Goal: Task Accomplishment & Management: Complete application form

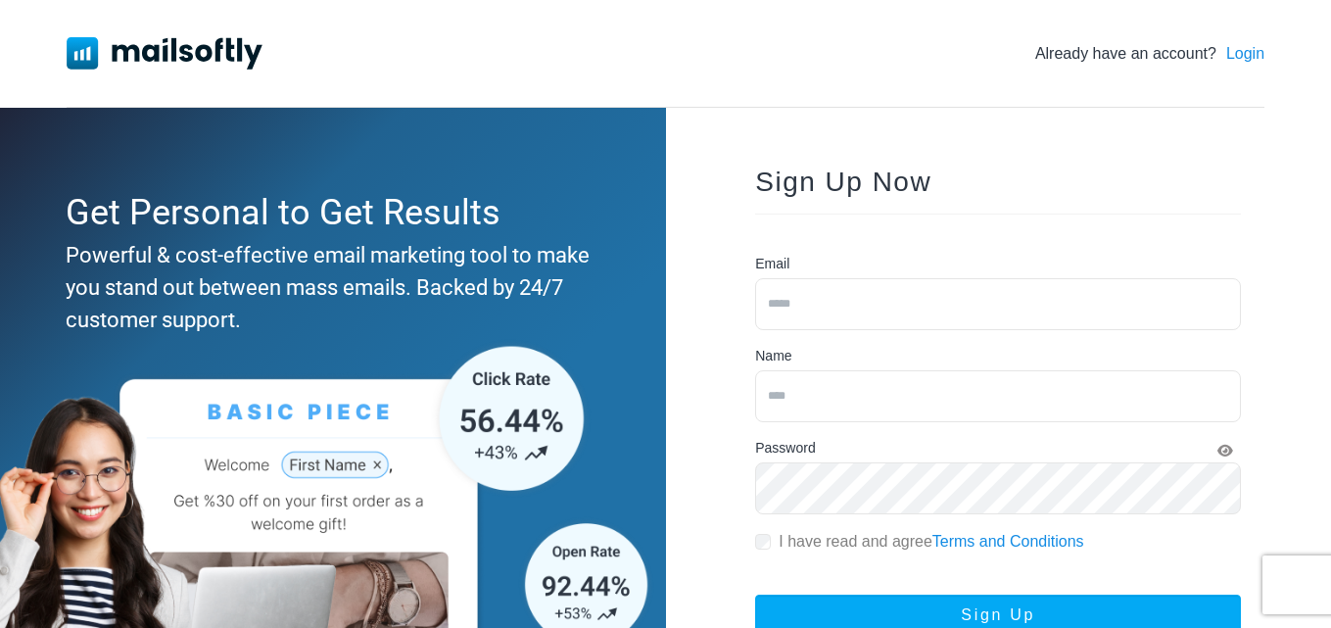
click at [1245, 61] on link "Login" at bounding box center [1245, 54] width 38 height 24
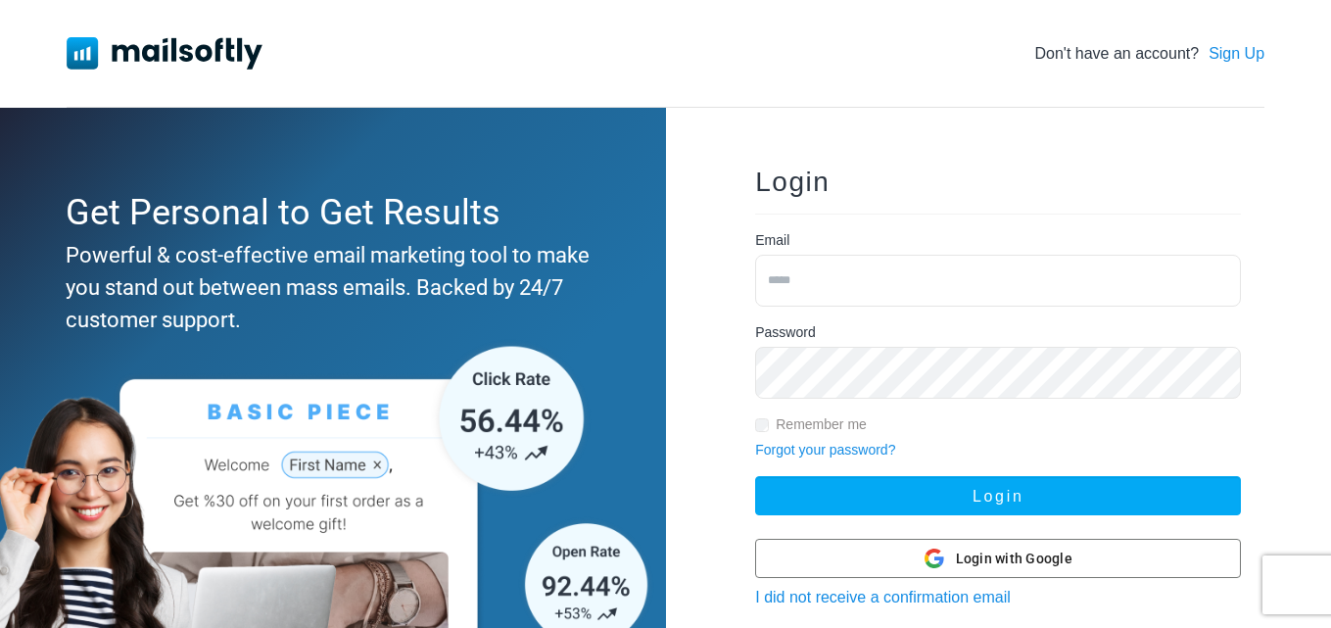
click at [787, 285] on input "email" at bounding box center [998, 281] width 486 height 52
type input "**********"
click at [755, 476] on button "Login" at bounding box center [998, 495] width 486 height 39
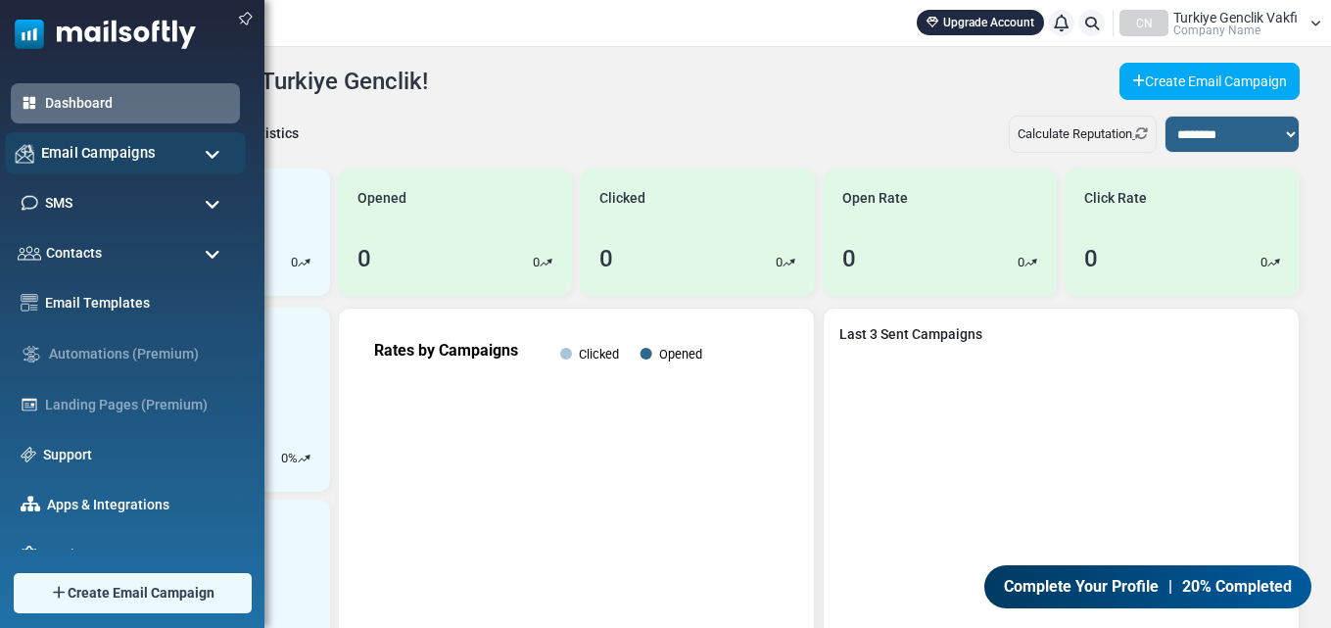
click at [114, 163] on span "Email Campaigns" at bounding box center [98, 153] width 115 height 22
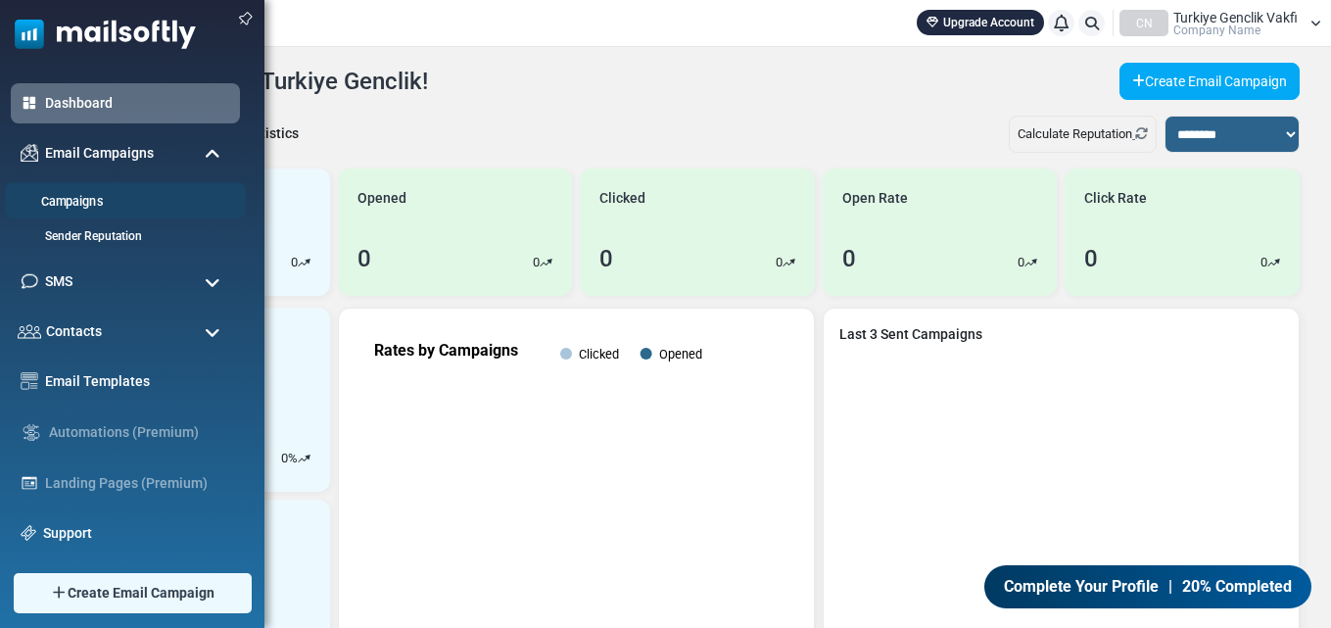
click at [127, 204] on link "Campaigns" at bounding box center [122, 202] width 235 height 19
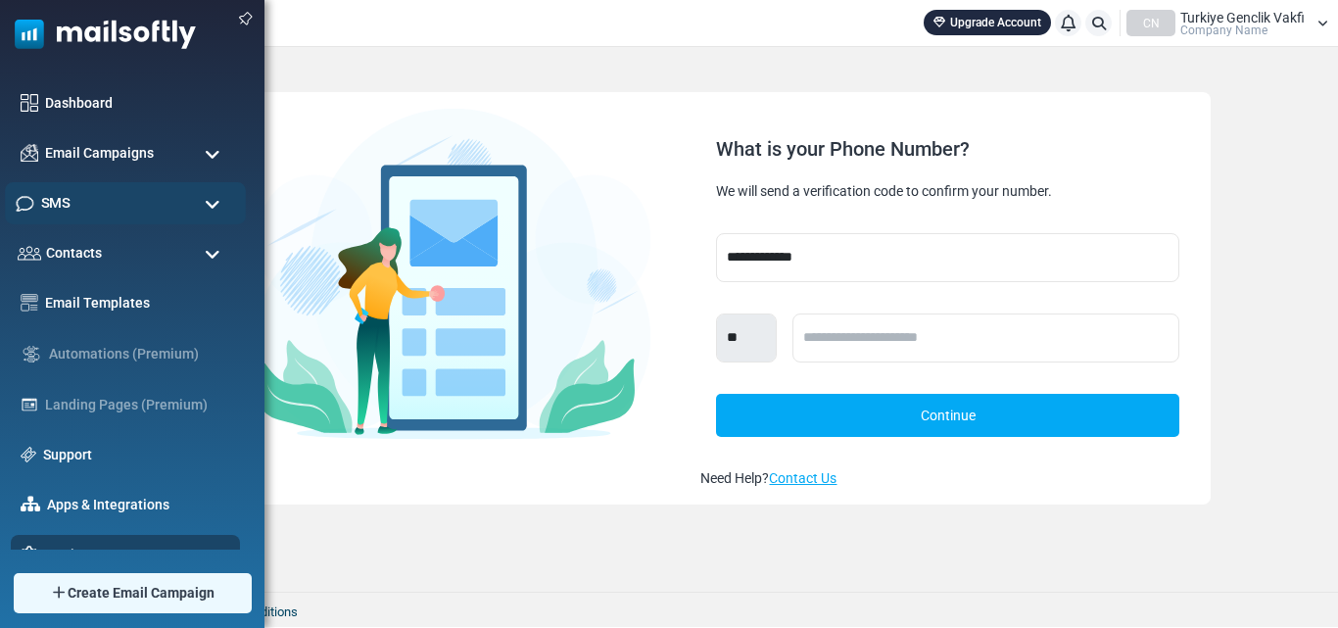
click at [82, 202] on div "SMS" at bounding box center [125, 203] width 241 height 42
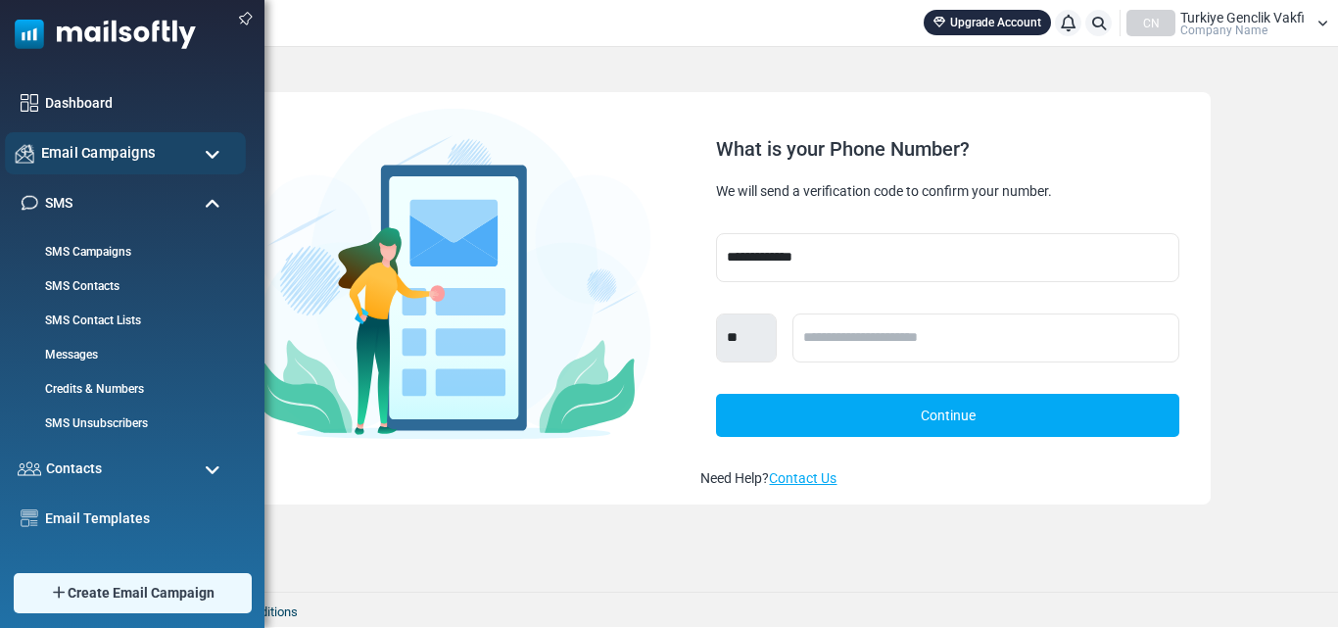
click at [138, 145] on span "Email Campaigns" at bounding box center [98, 153] width 115 height 22
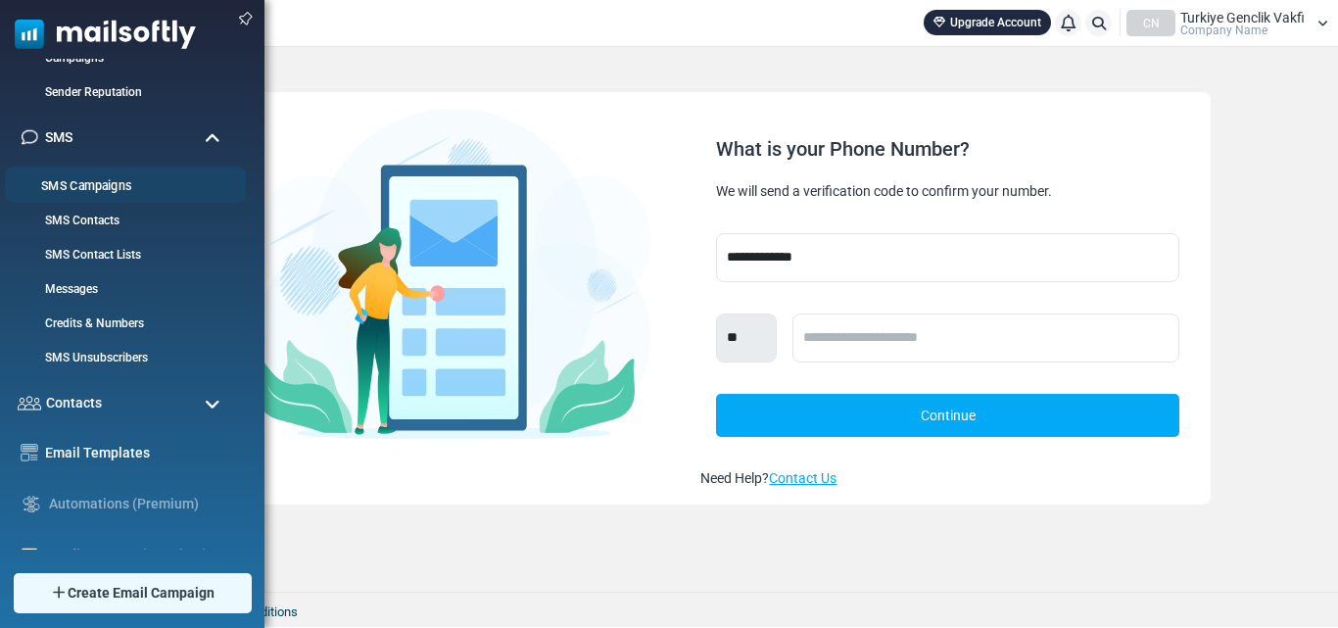
scroll to position [294, 0]
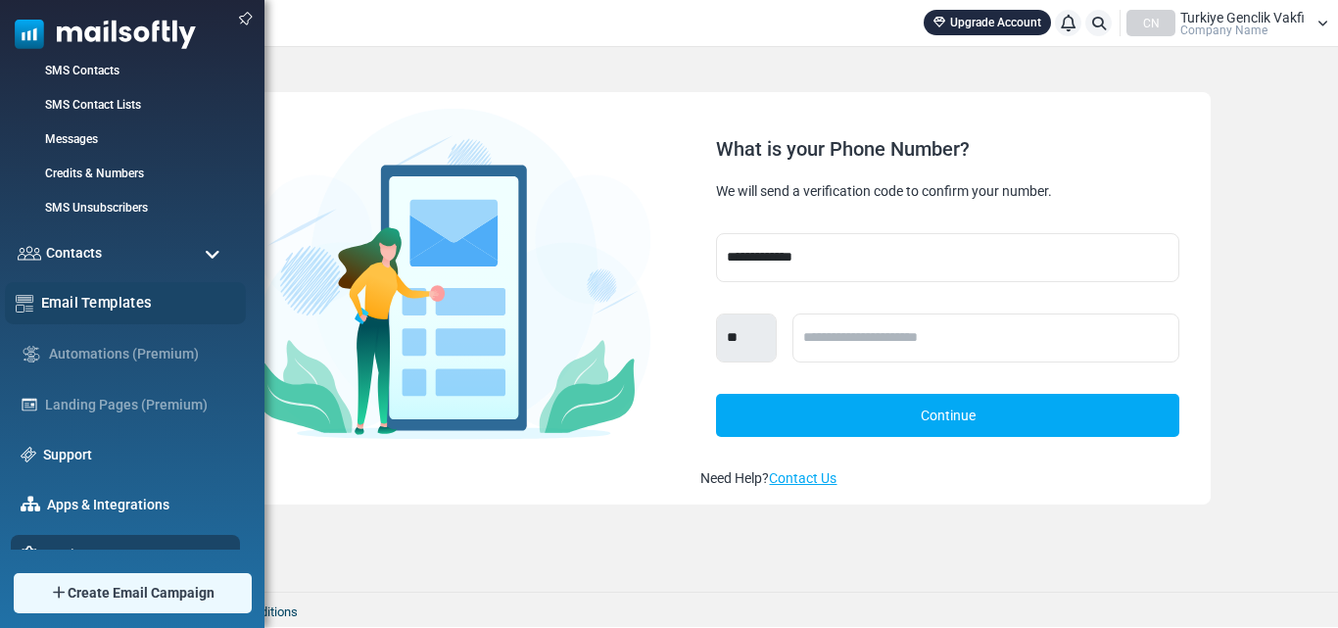
click at [153, 303] on link "Email Templates" at bounding box center [138, 303] width 194 height 22
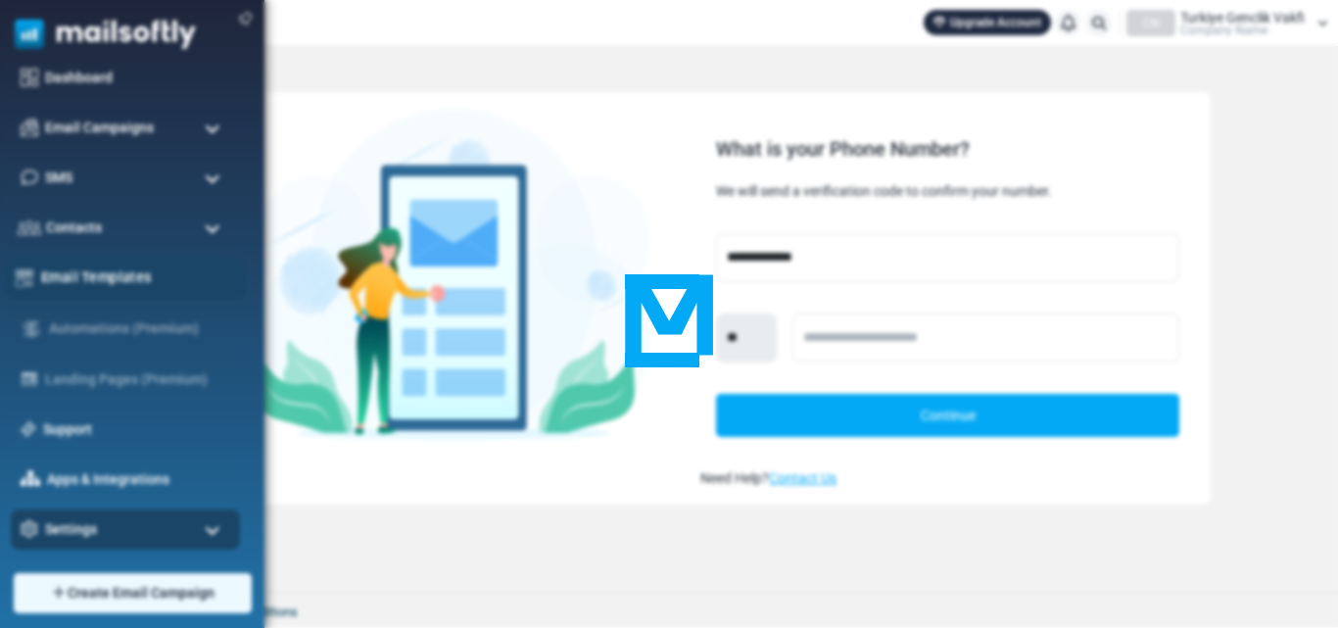
scroll to position [0, 0]
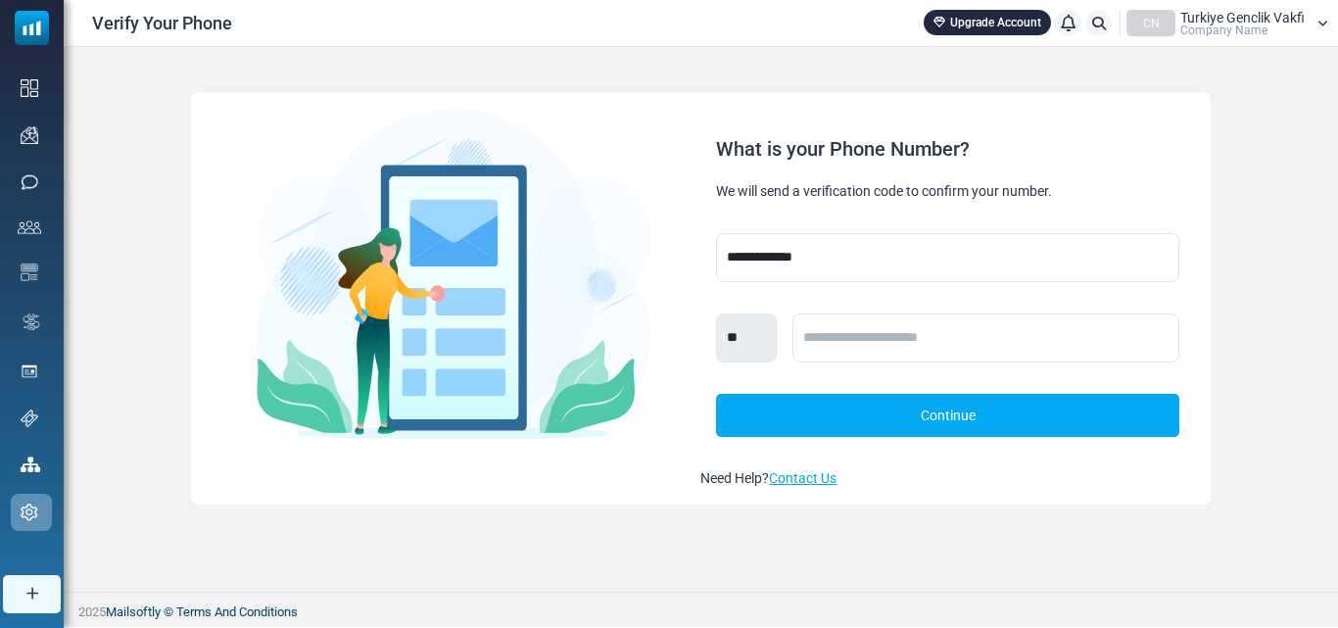
click at [836, 325] on div "*** **** **** **** ***** **** **** ***** **** ***** *** **** **** *** *** **** …" at bounding box center [947, 337] width 462 height 49
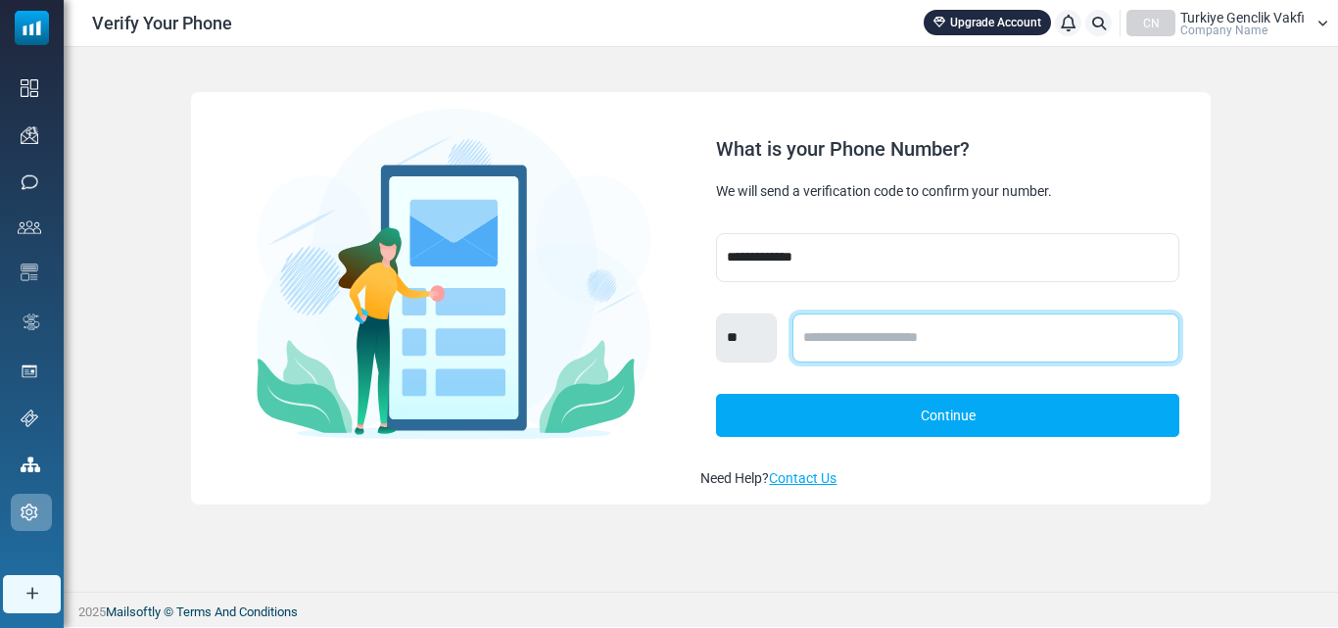
drag, startPoint x: 890, startPoint y: 350, endPoint x: 898, endPoint y: 357, distance: 11.1
click at [898, 357] on input "text" at bounding box center [985, 337] width 386 height 49
drag, startPoint x: 898, startPoint y: 357, endPoint x: 904, endPoint y: 335, distance: 23.3
click at [902, 338] on input "text" at bounding box center [985, 337] width 386 height 49
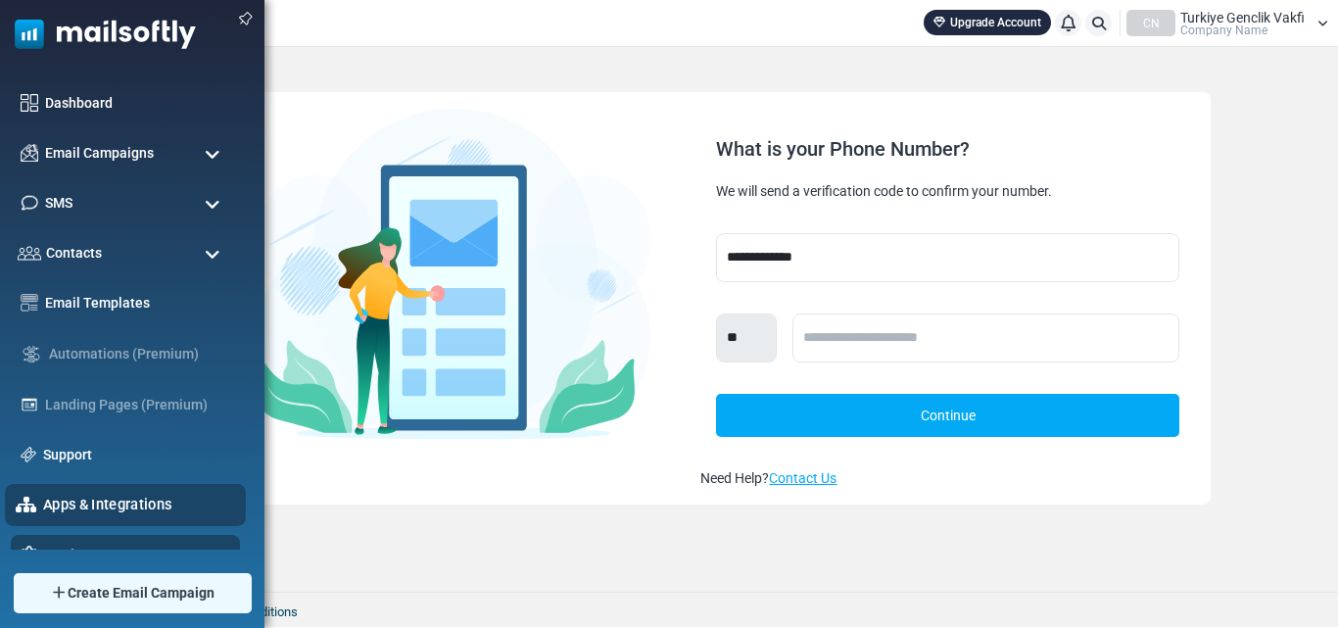
click at [8, 517] on div "Apps & Integrations" at bounding box center [125, 505] width 241 height 42
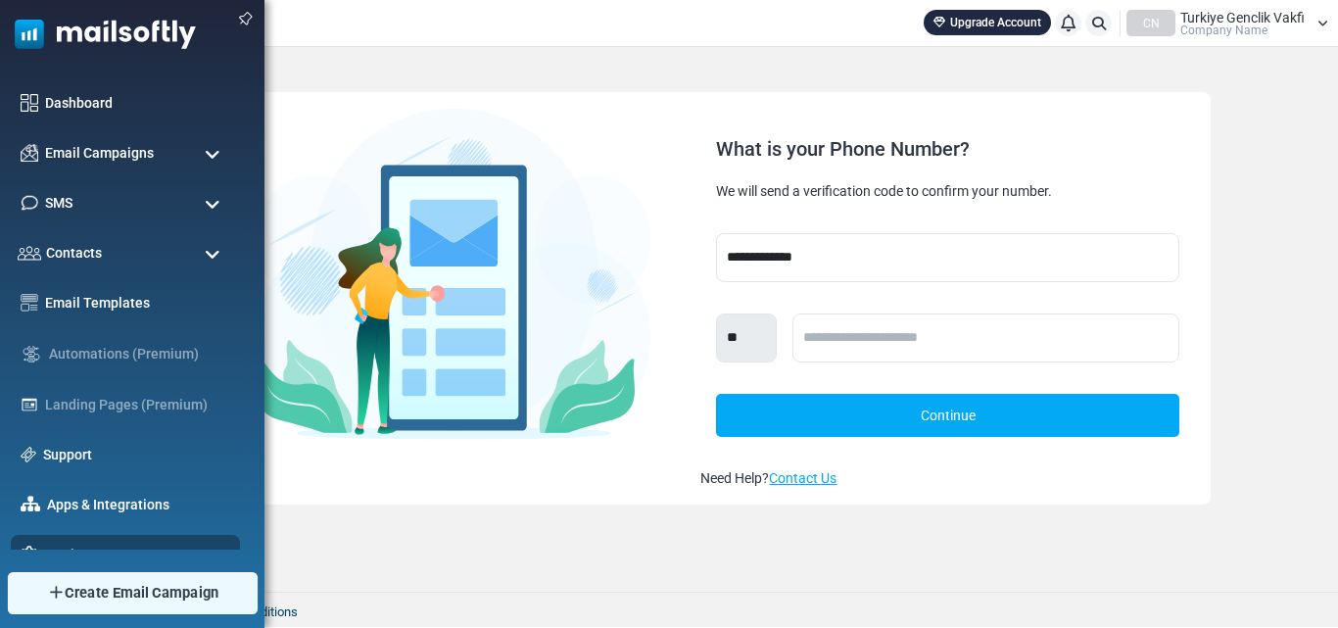
click at [169, 586] on span "Create Email Campaign" at bounding box center [142, 593] width 155 height 22
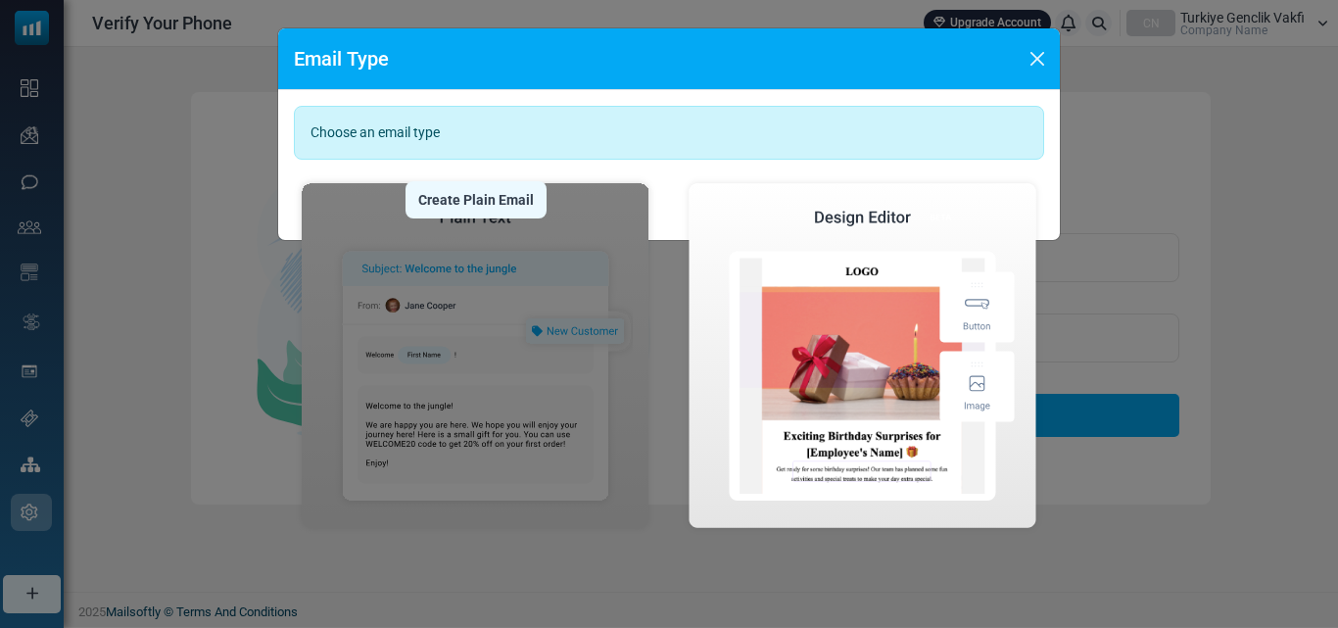
click at [500, 215] on div "Create Plain Email" at bounding box center [475, 199] width 141 height 37
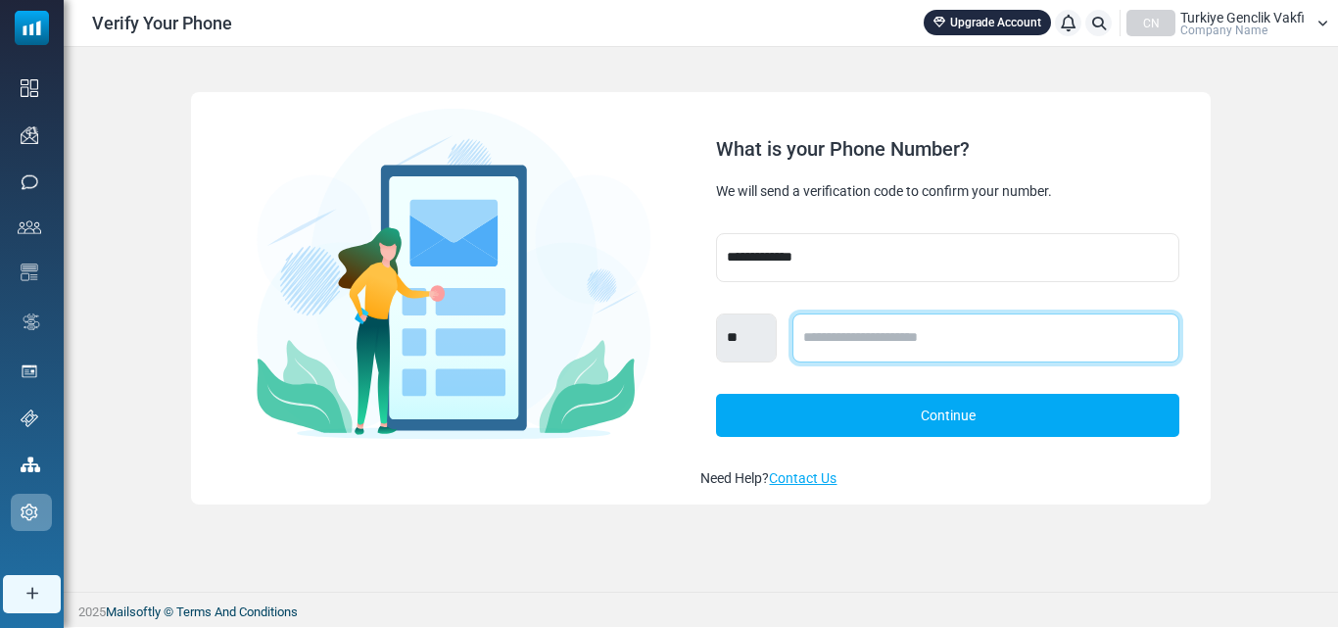
click at [830, 338] on input "text" at bounding box center [985, 337] width 386 height 49
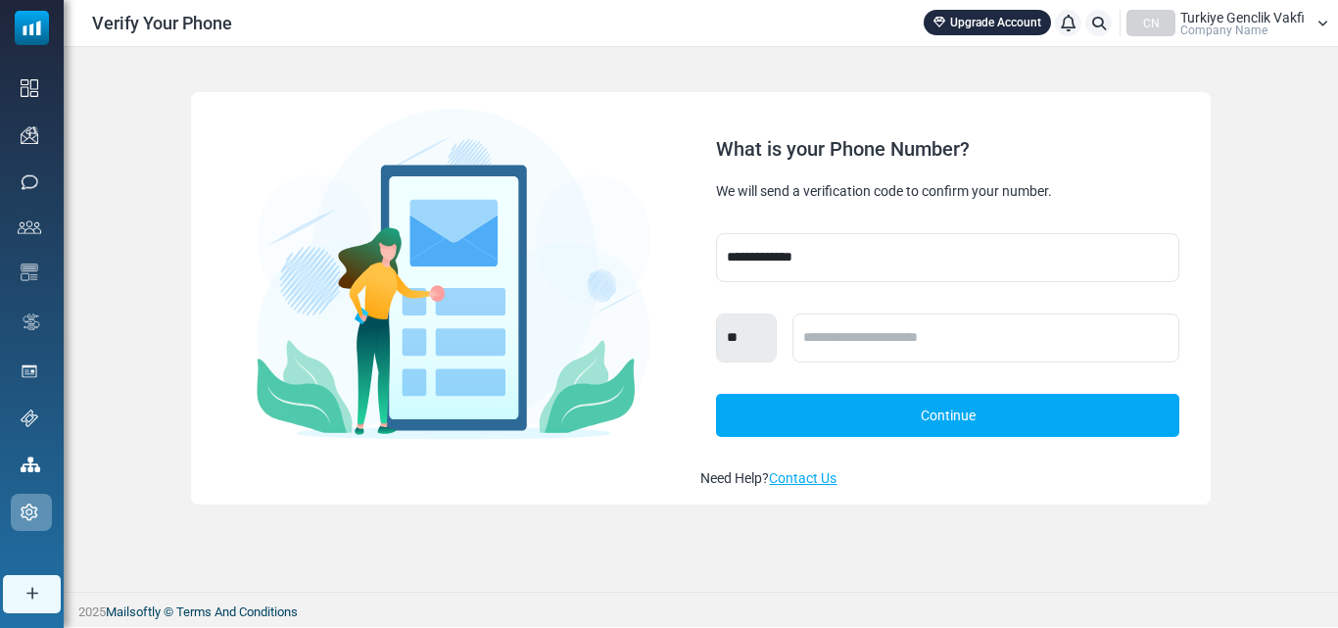
click at [831, 213] on div "What is your Phone Number? We will send a verification code to confirm your num…" at bounding box center [947, 163] width 494 height 110
click at [818, 185] on div "We will send a verification code to confirm your number." at bounding box center [947, 192] width 462 height 20
click at [817, 185] on div "We will send a verification code to confirm your number." at bounding box center [947, 192] width 462 height 20
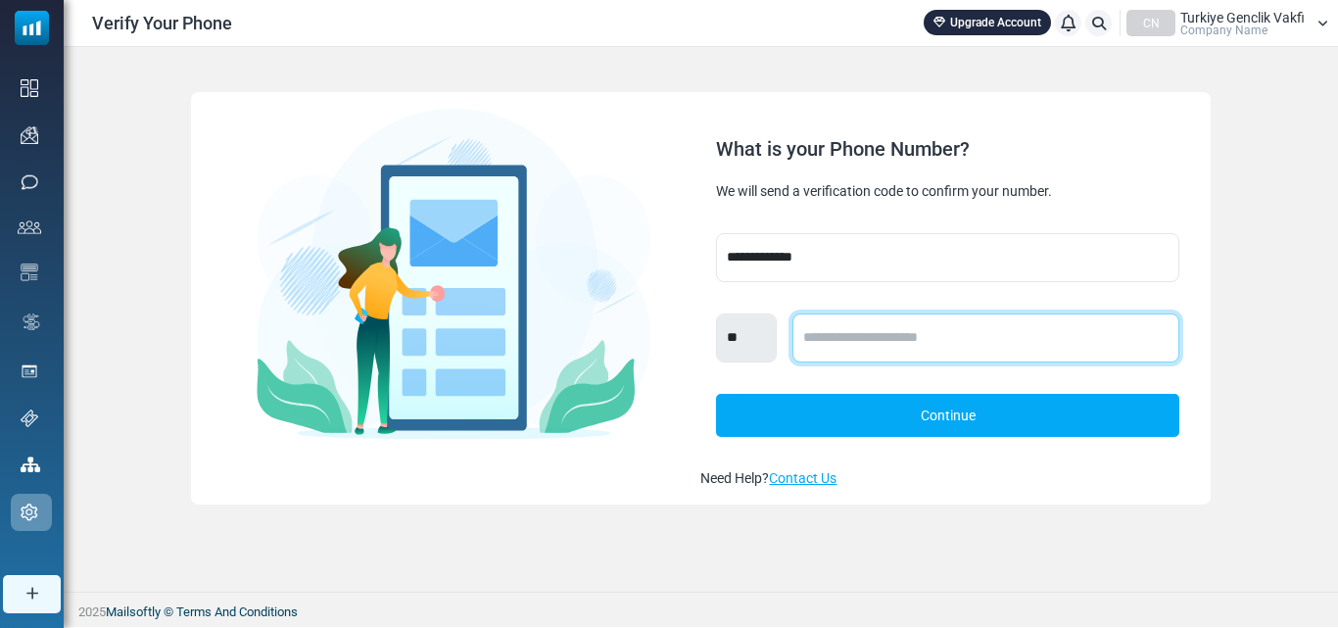
click at [811, 327] on input "text" at bounding box center [985, 337] width 386 height 49
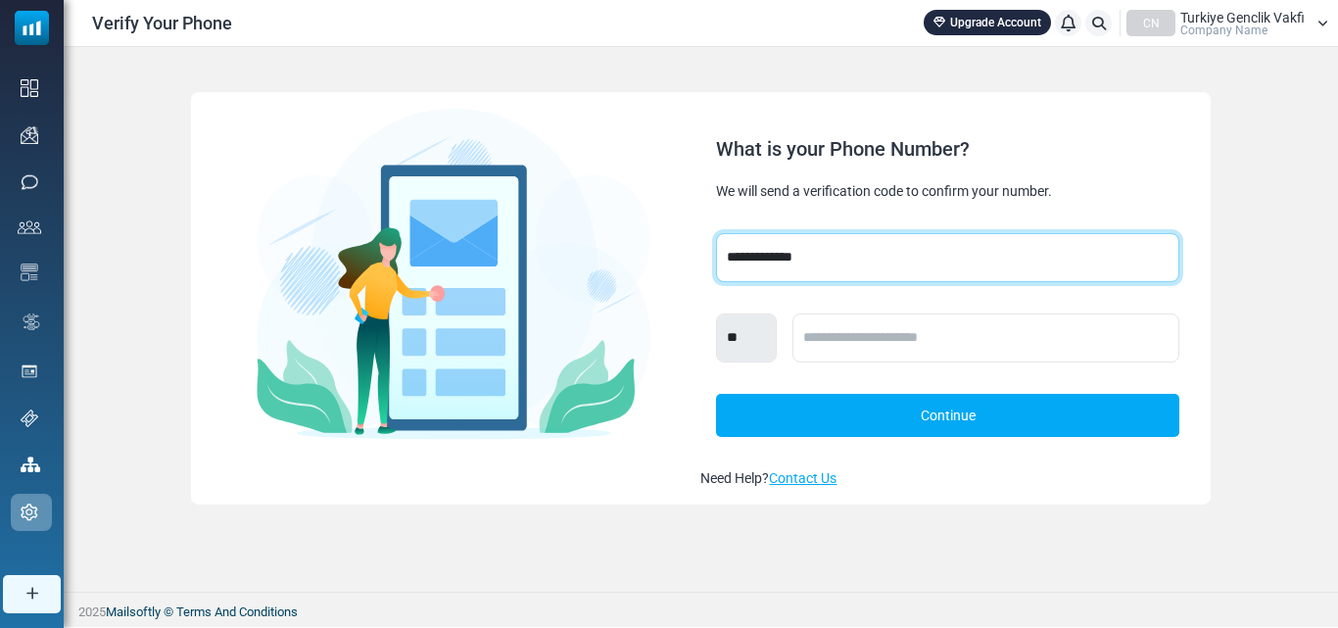
click at [799, 262] on select "**********" at bounding box center [947, 257] width 462 height 49
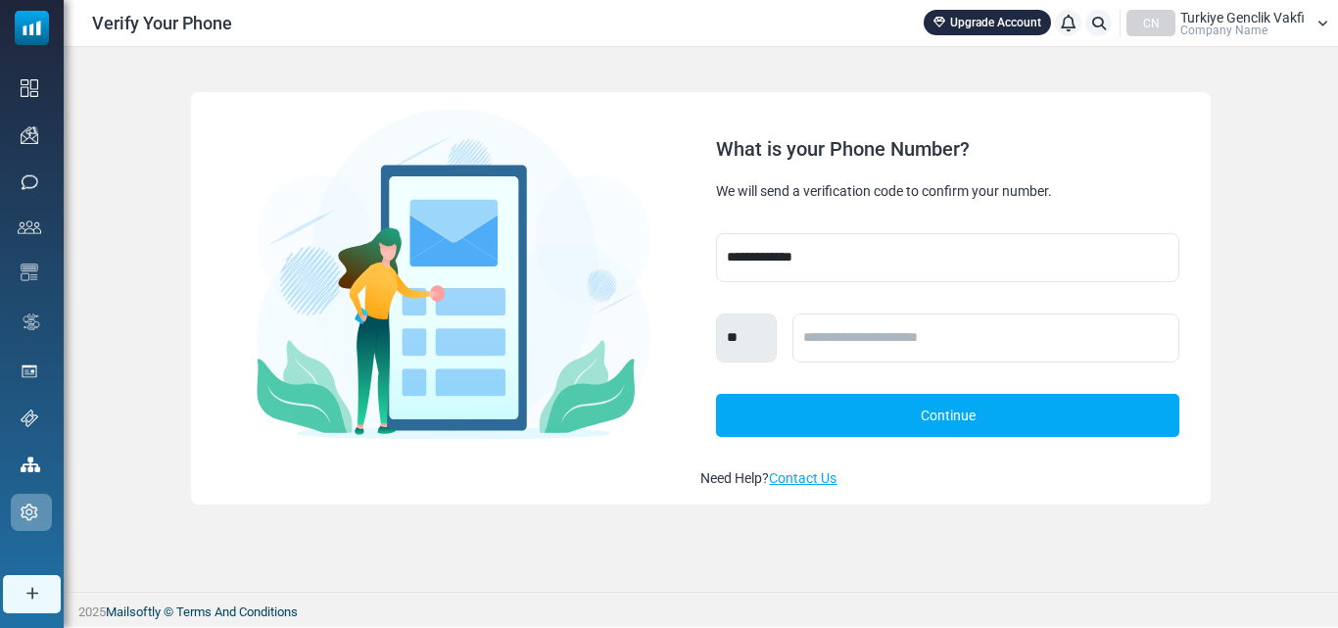
click at [1236, 22] on span "Turkiye Genclik Vakfi" at bounding box center [1242, 18] width 124 height 14
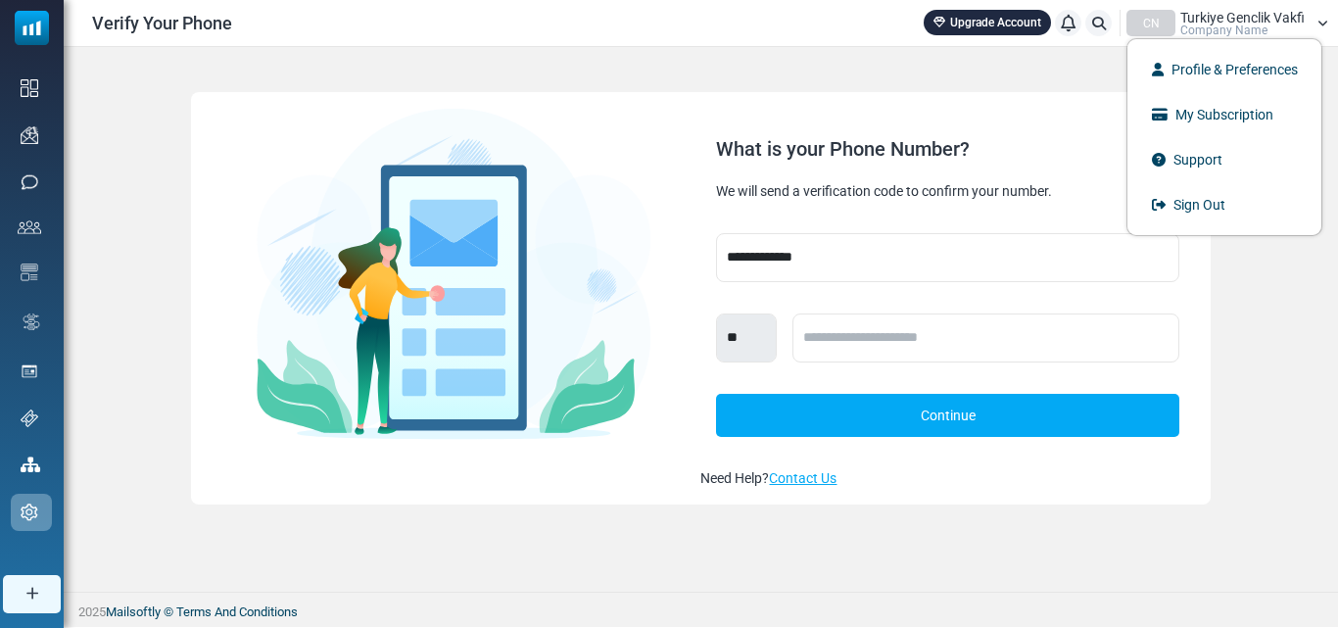
drag, startPoint x: 1236, startPoint y: 22, endPoint x: 1164, endPoint y: 1, distance: 75.3
click at [1234, 22] on span "Turkiye Genclik Vakfi" at bounding box center [1242, 18] width 124 height 14
